Goal: Transaction & Acquisition: Subscribe to service/newsletter

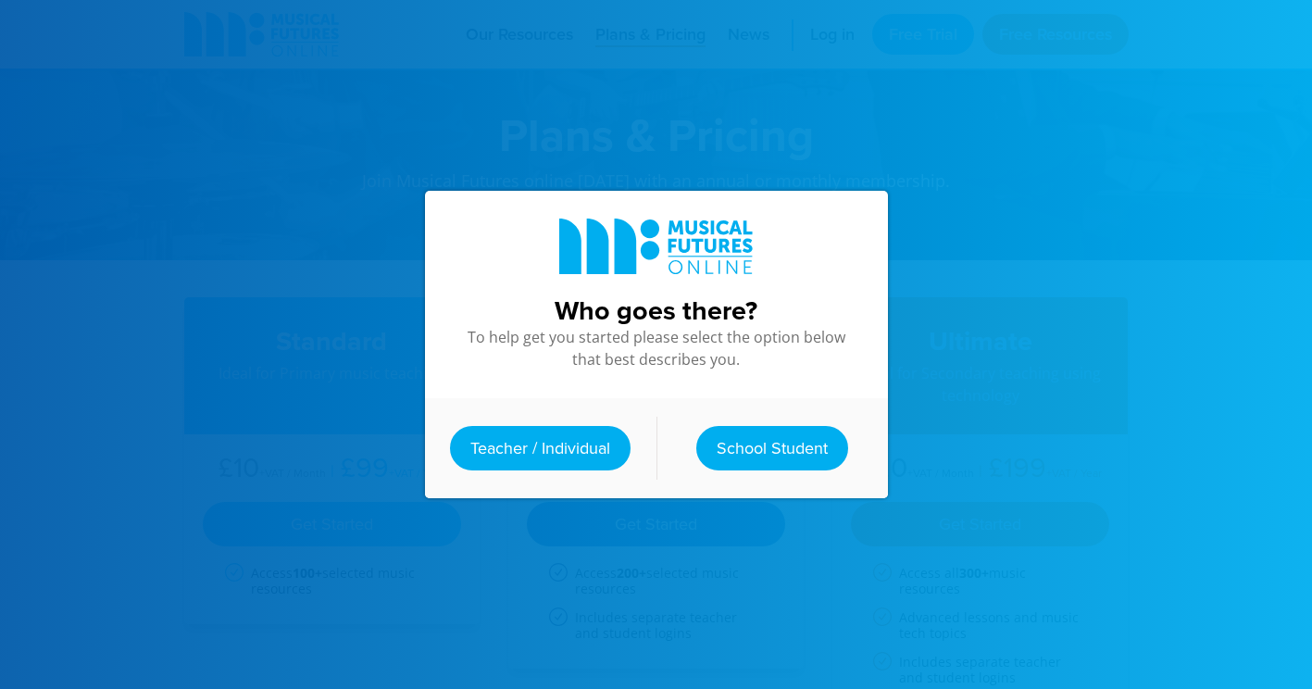
scroll to position [676, 0]
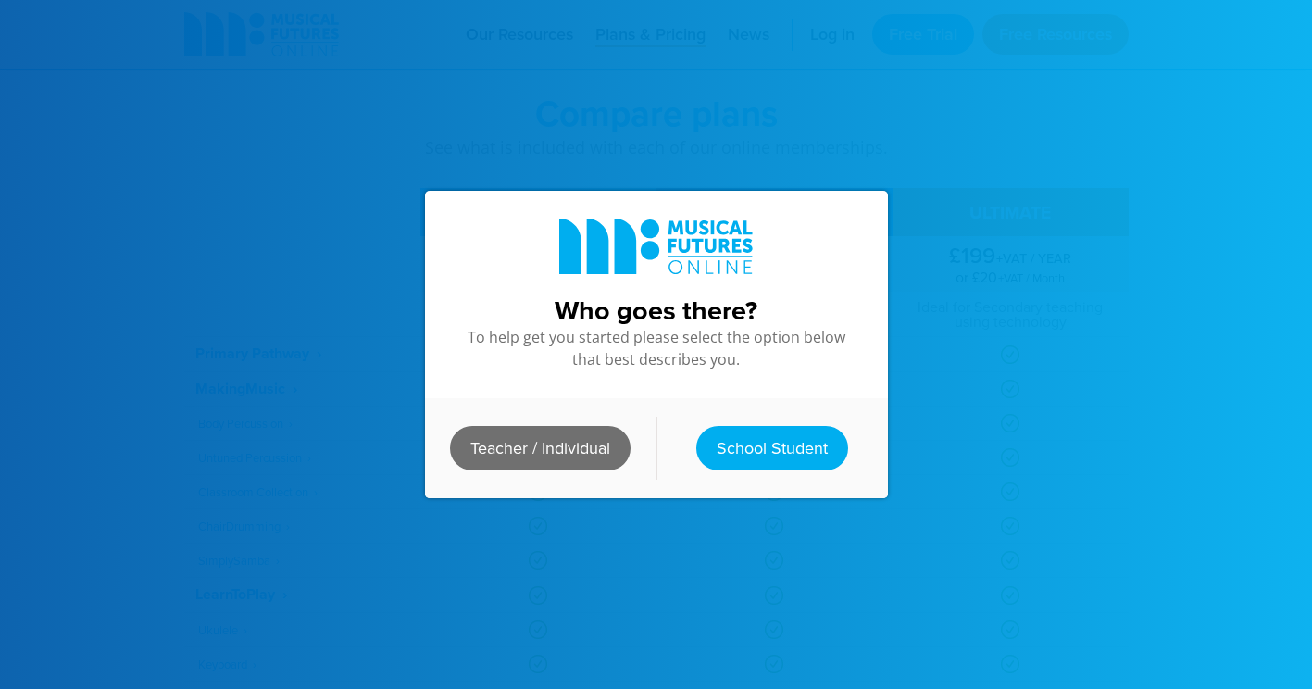
click at [561, 440] on link "Teacher / Individual" at bounding box center [540, 448] width 181 height 44
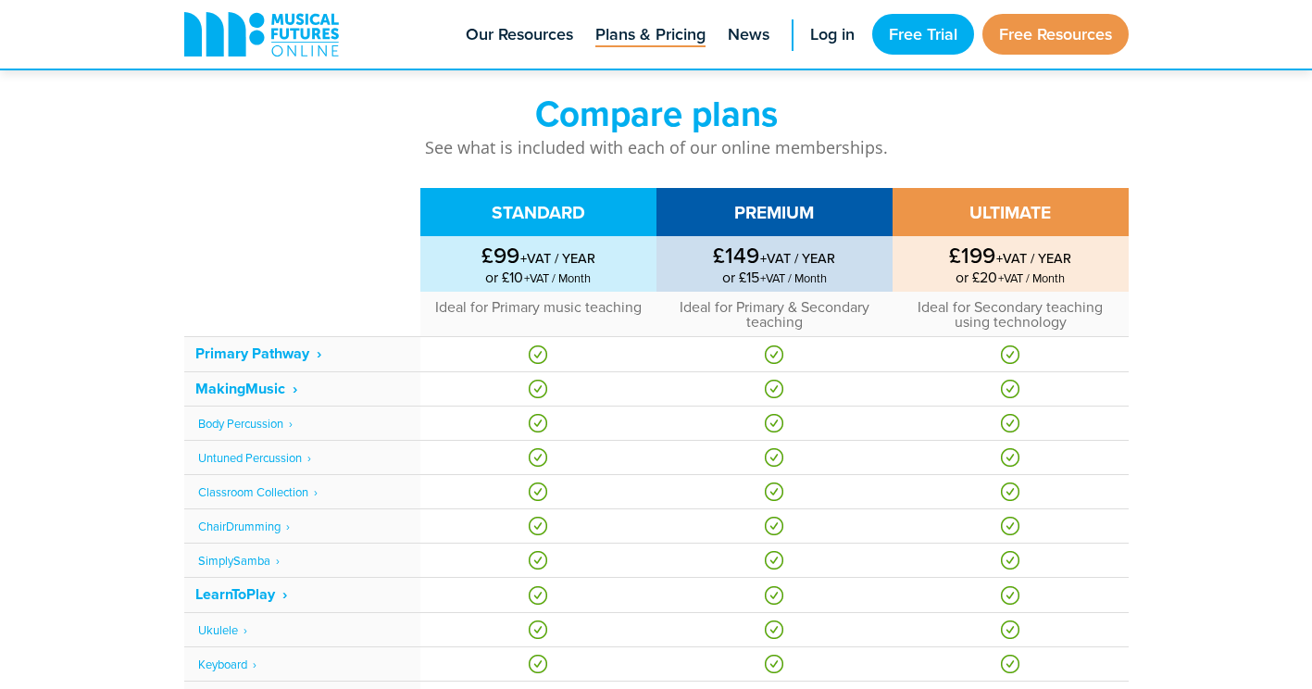
click at [1011, 243] on td "£199 +VAT / YEAR or £20 +VAT / Month" at bounding box center [1011, 264] width 236 height 56
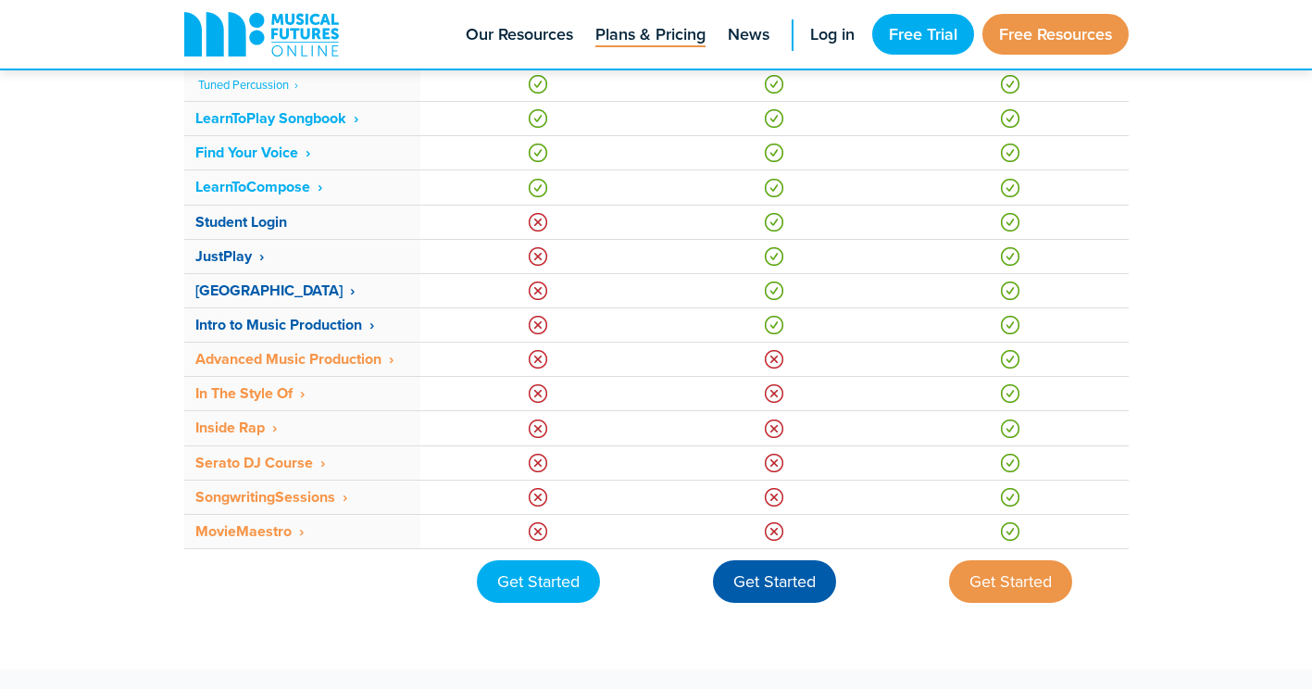
scroll to position [1417, 0]
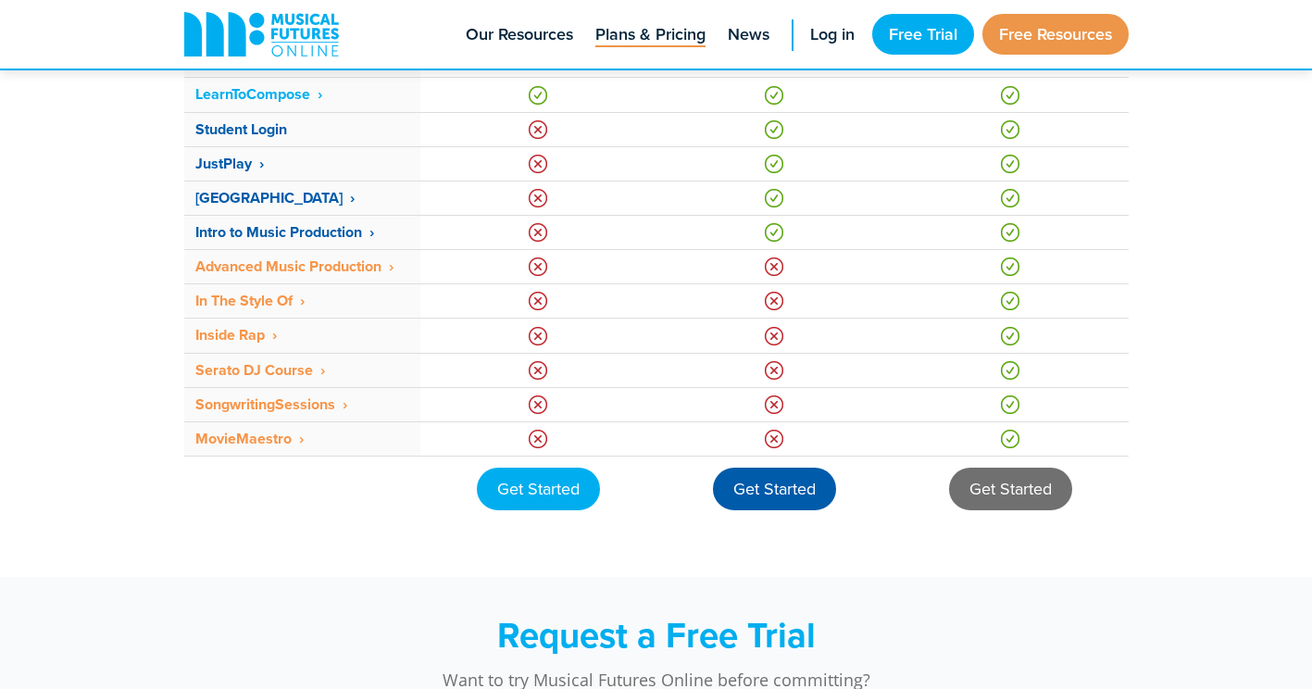
click at [1002, 481] on div "Get Started" at bounding box center [1010, 489] width 123 height 43
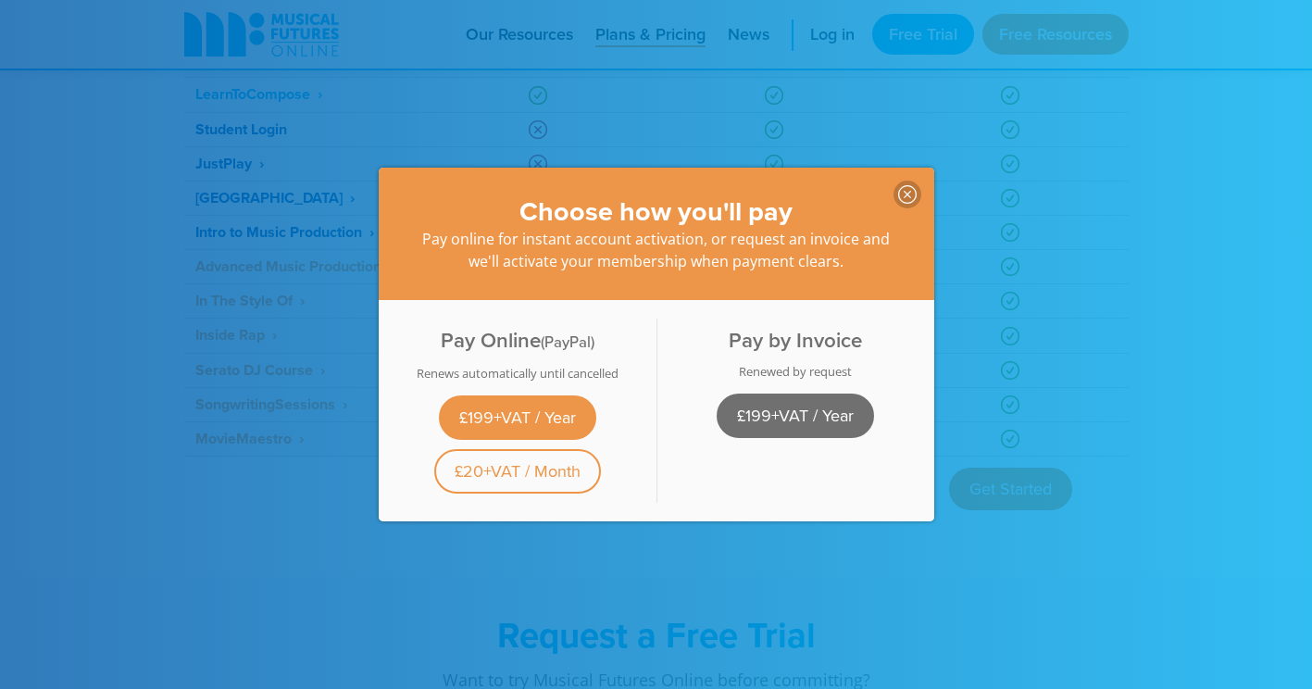
click at [794, 407] on link "£199+VAT / Year" at bounding box center [795, 416] width 157 height 44
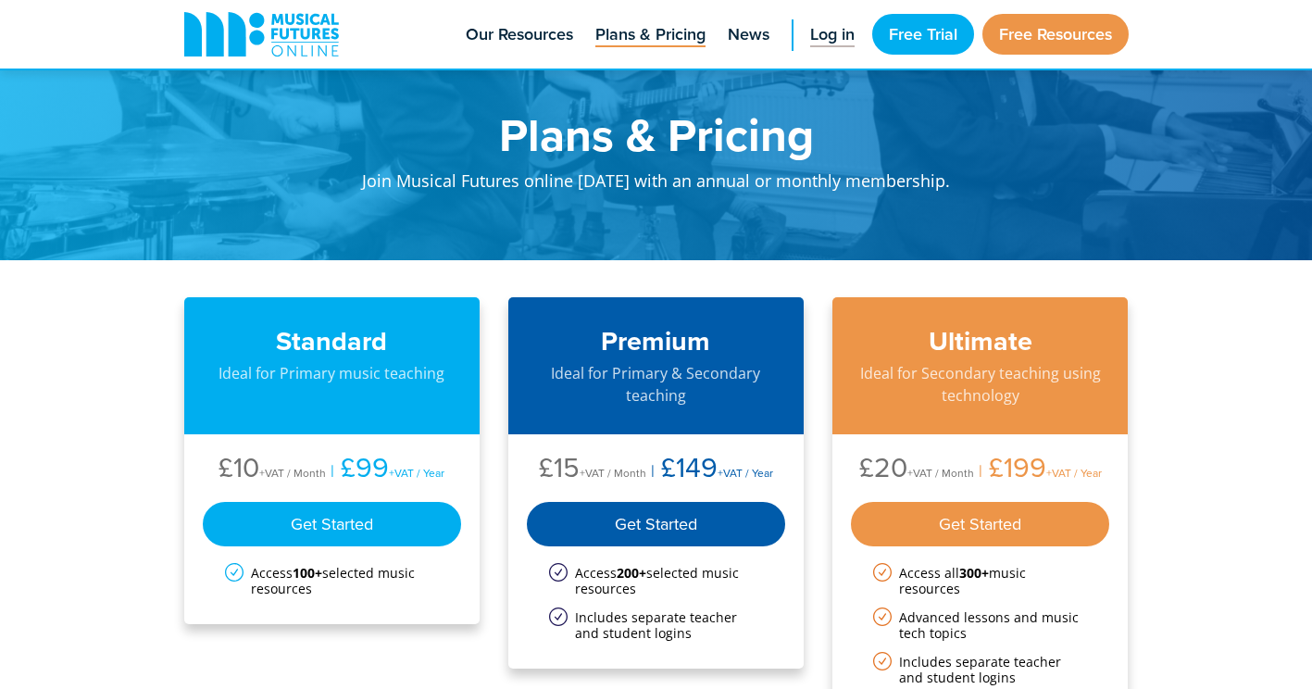
click at [833, 43] on span "Log in" at bounding box center [832, 34] width 44 height 25
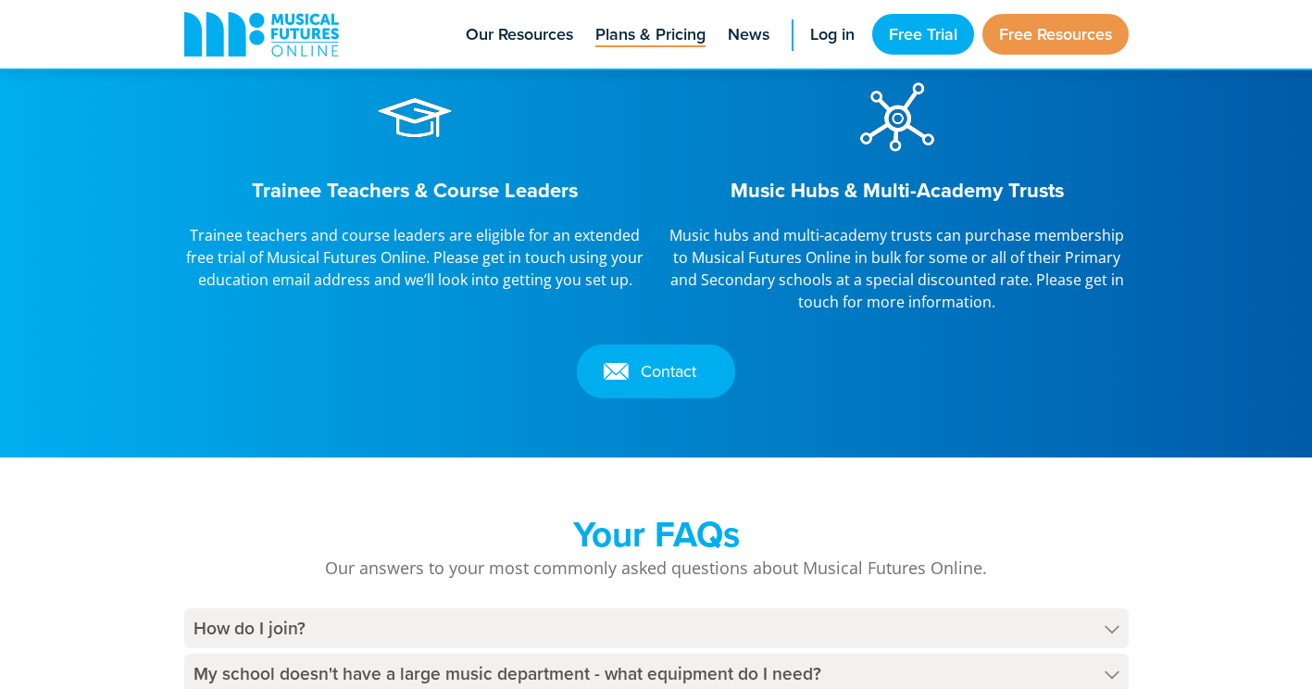
scroll to position [2315, 0]
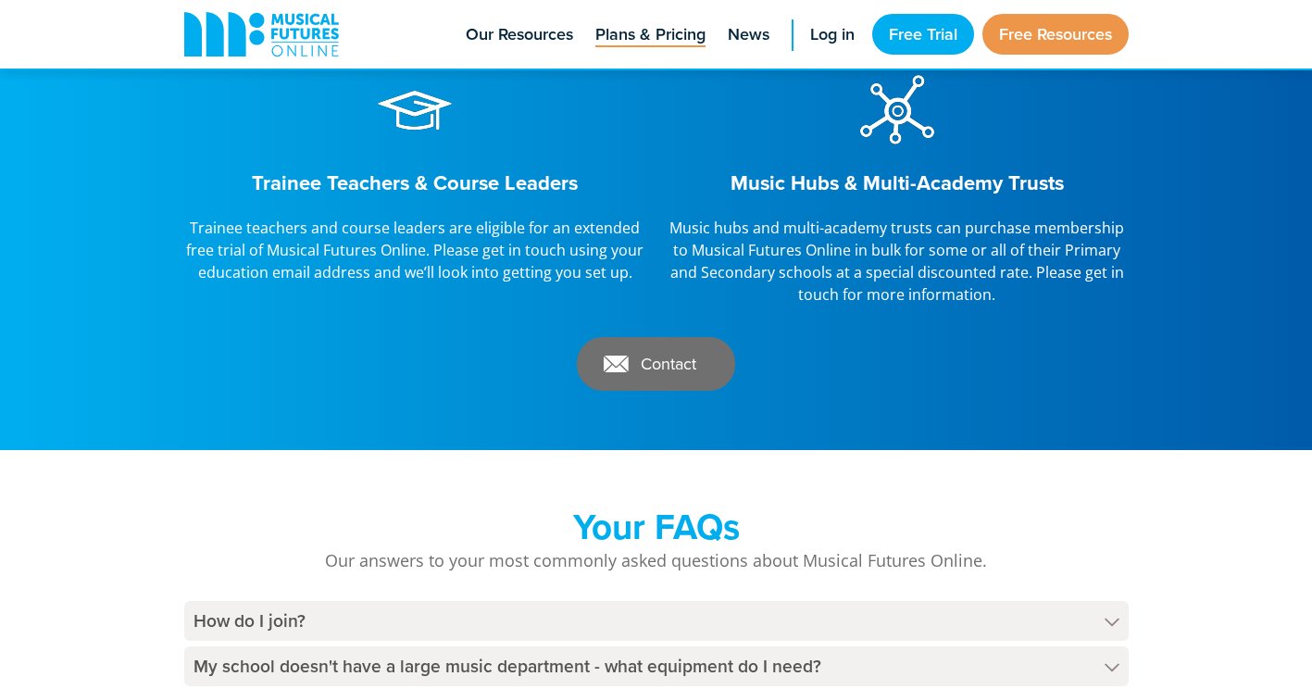
click at [687, 357] on link "Contact" at bounding box center [656, 364] width 158 height 54
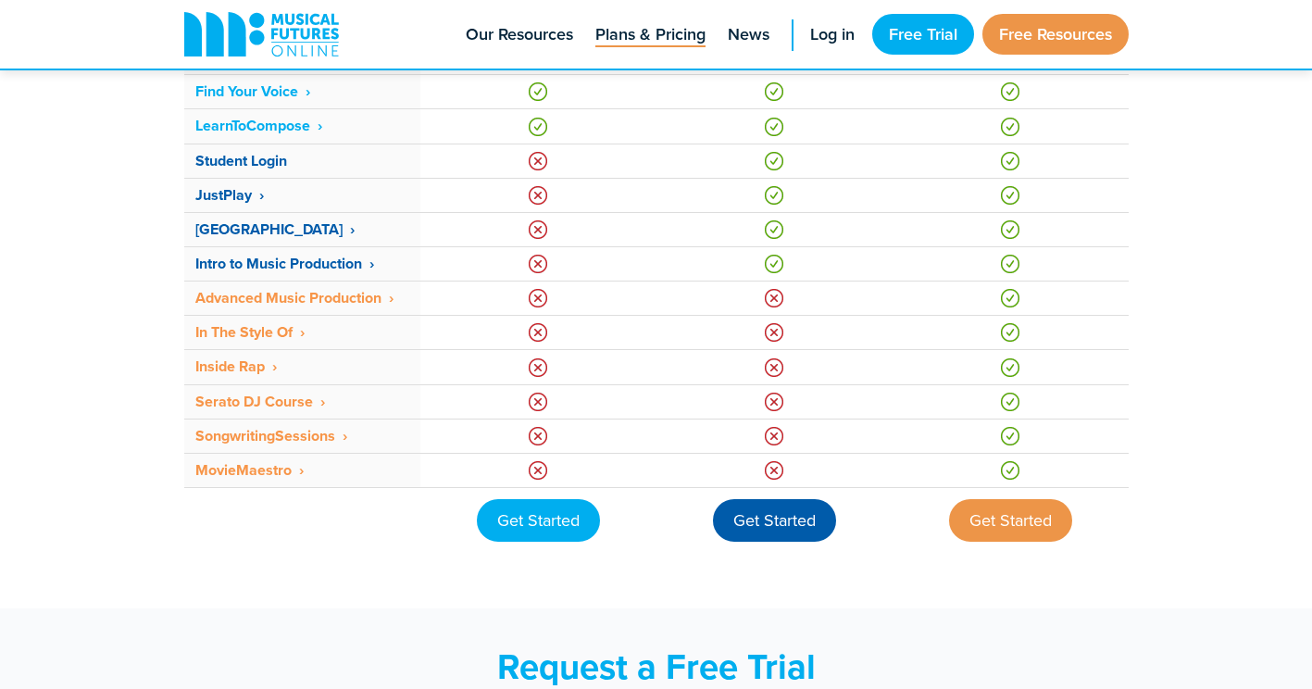
scroll to position [1396, 0]
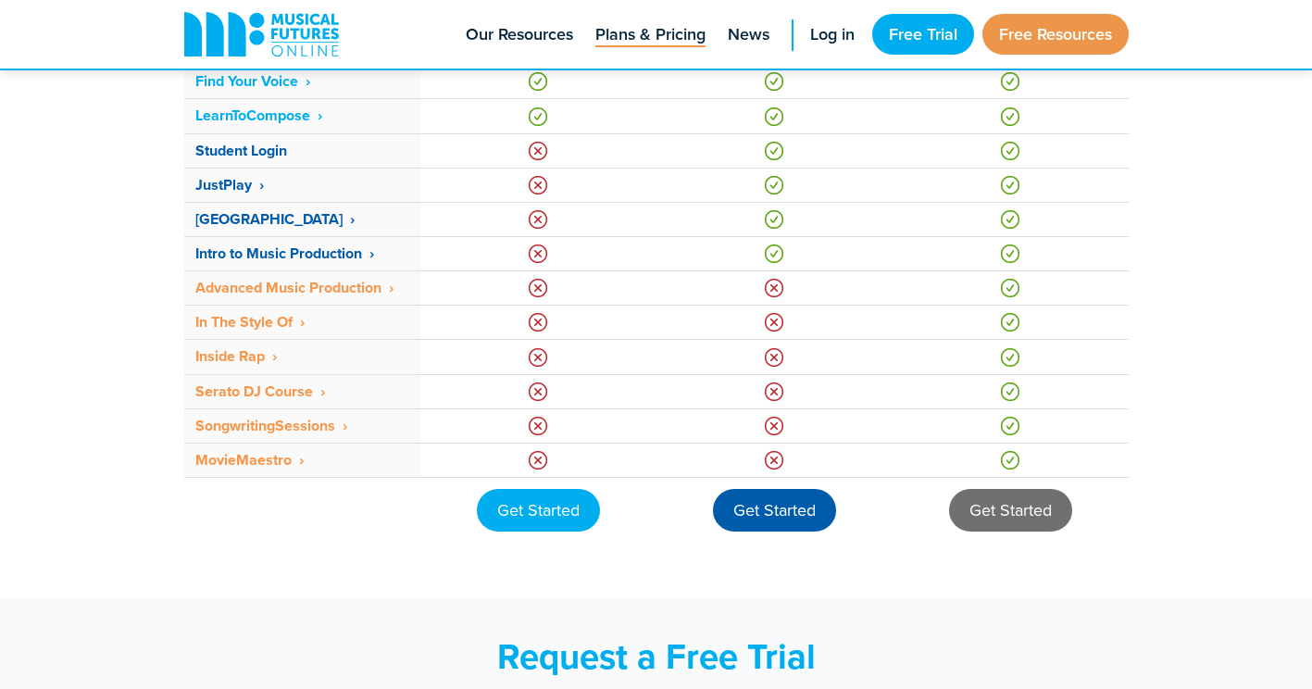
click at [1048, 520] on div "Get Started" at bounding box center [1010, 510] width 123 height 43
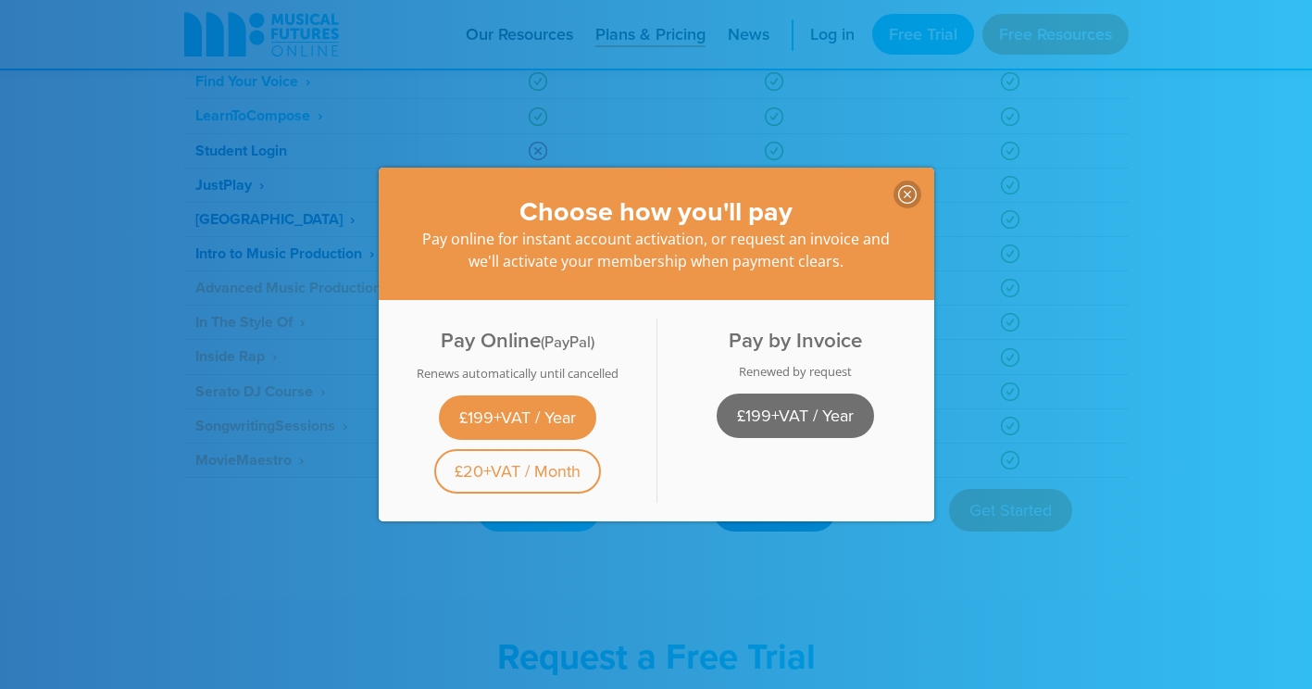
click at [806, 416] on link "£199+VAT / Year" at bounding box center [795, 416] width 157 height 44
